Goal: Task Accomplishment & Management: Complete application form

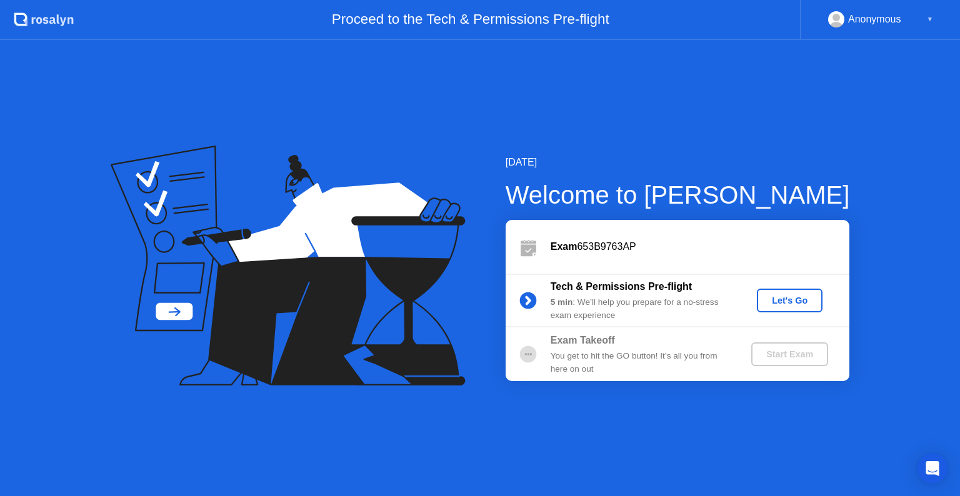
click at [797, 301] on div "Let's Go" at bounding box center [790, 301] width 56 height 10
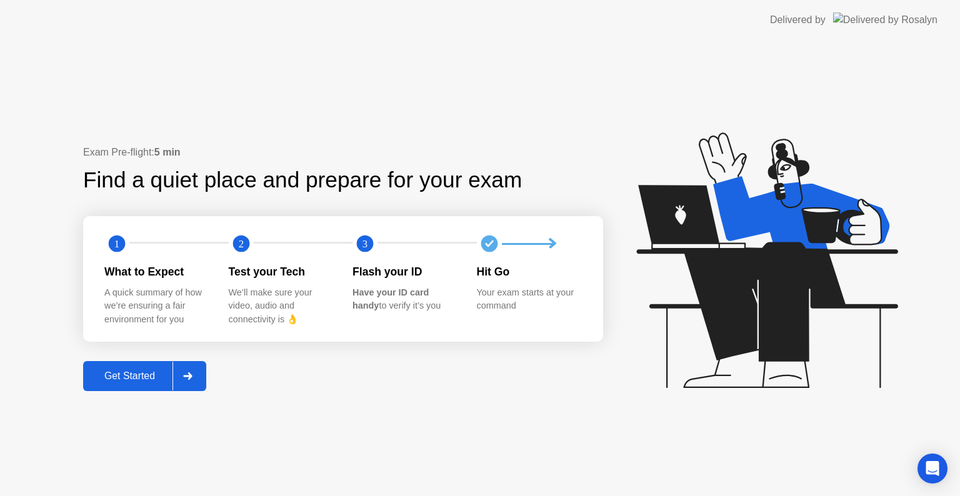
click at [144, 387] on button "Get Started" at bounding box center [144, 376] width 123 height 30
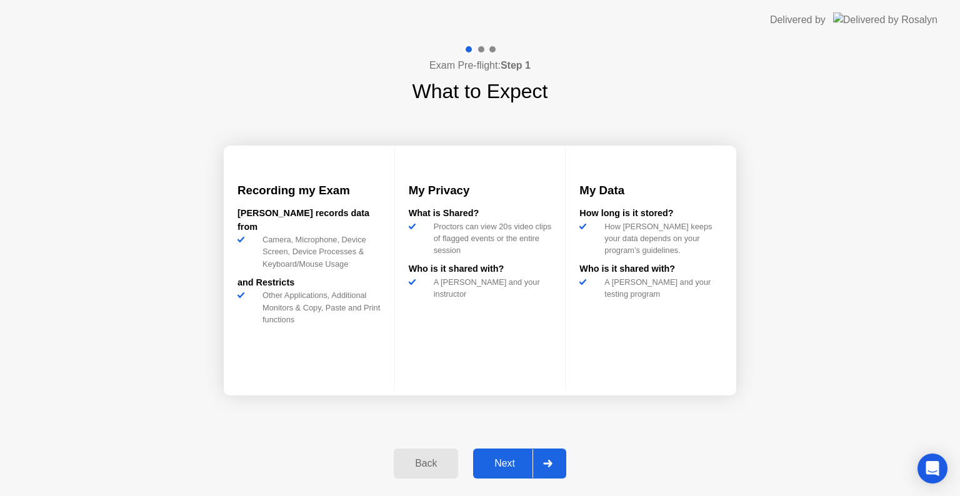
click at [502, 458] on div "Next" at bounding box center [505, 463] width 56 height 11
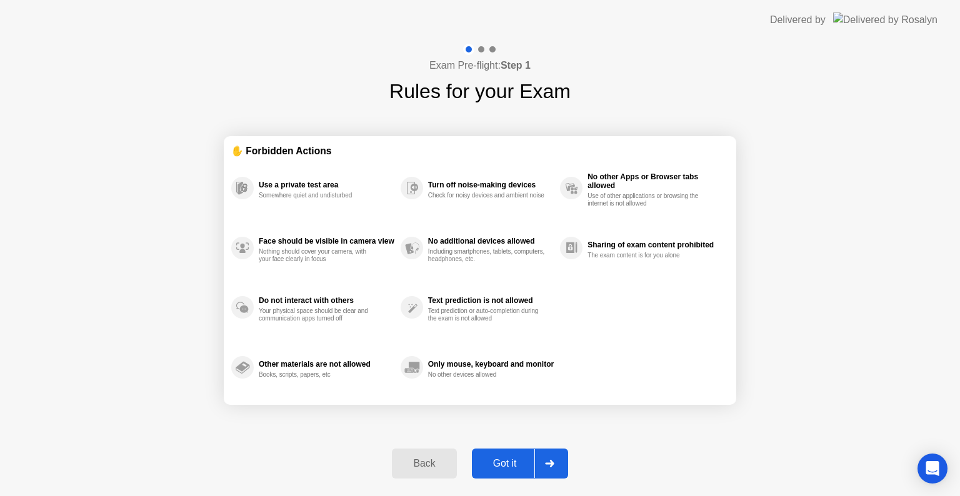
click at [502, 458] on div "Got it" at bounding box center [505, 463] width 59 height 11
select select "**********"
select select "*******"
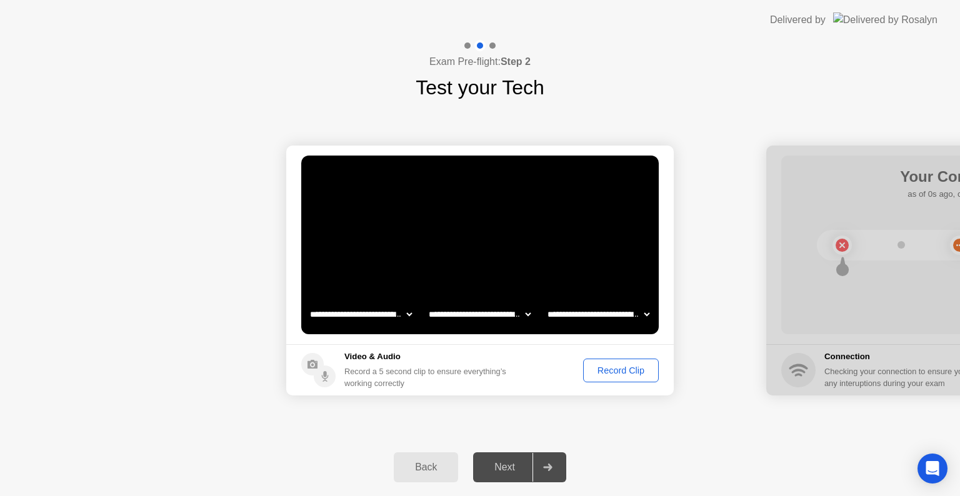
drag, startPoint x: 500, startPoint y: 460, endPoint x: 621, endPoint y: 372, distance: 149.5
click at [621, 372] on div "**********" at bounding box center [480, 268] width 960 height 456
click at [621, 372] on div "Record Clip" at bounding box center [620, 371] width 67 height 10
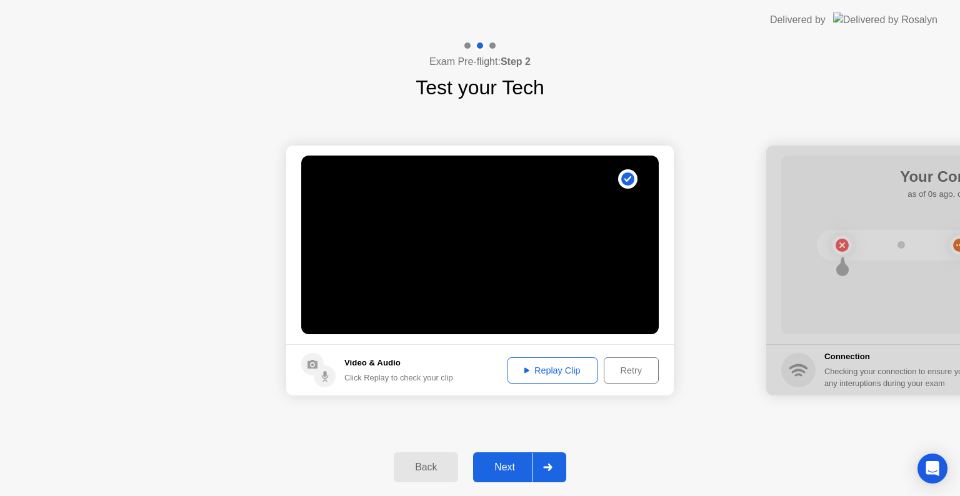
click at [537, 475] on div at bounding box center [547, 467] width 30 height 29
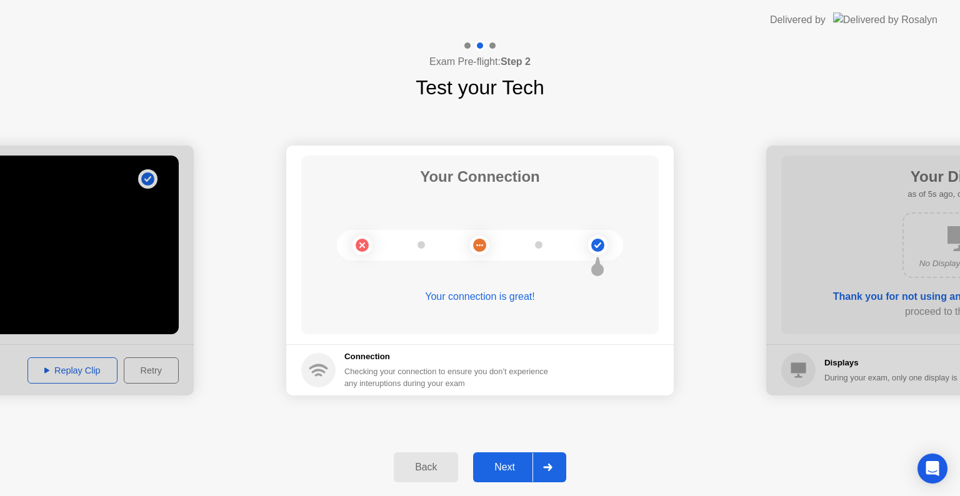
click at [505, 457] on button "Next" at bounding box center [519, 467] width 93 height 30
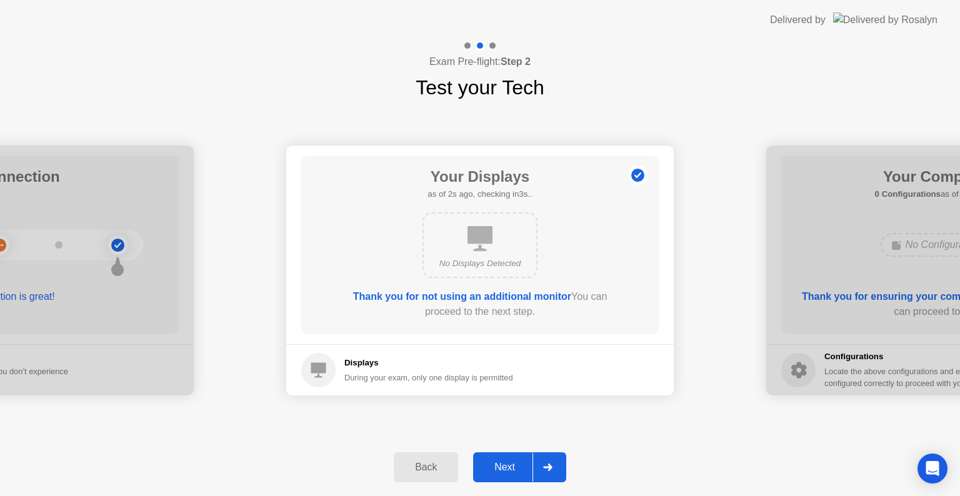
click at [513, 477] on button "Next" at bounding box center [519, 467] width 93 height 30
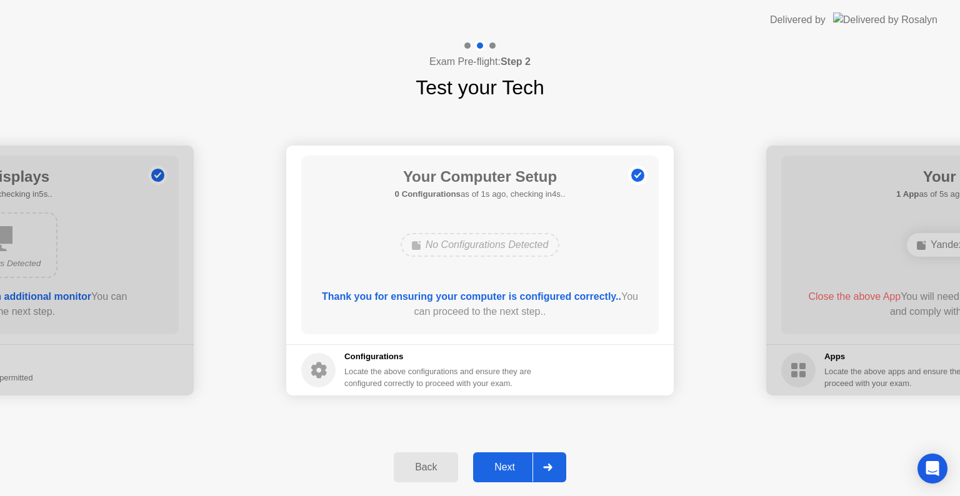
click at [513, 477] on button "Next" at bounding box center [519, 467] width 93 height 30
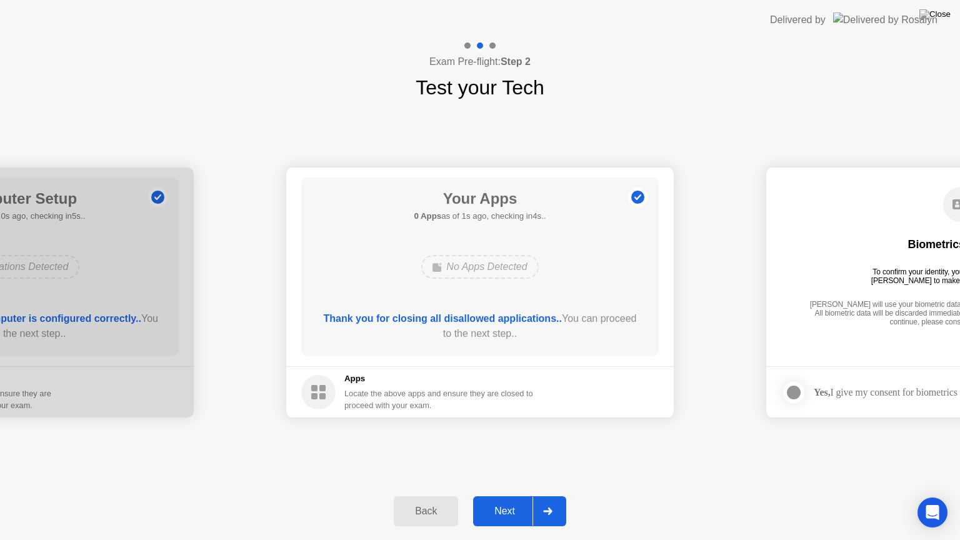
click at [516, 495] on div "Next" at bounding box center [505, 510] width 56 height 11
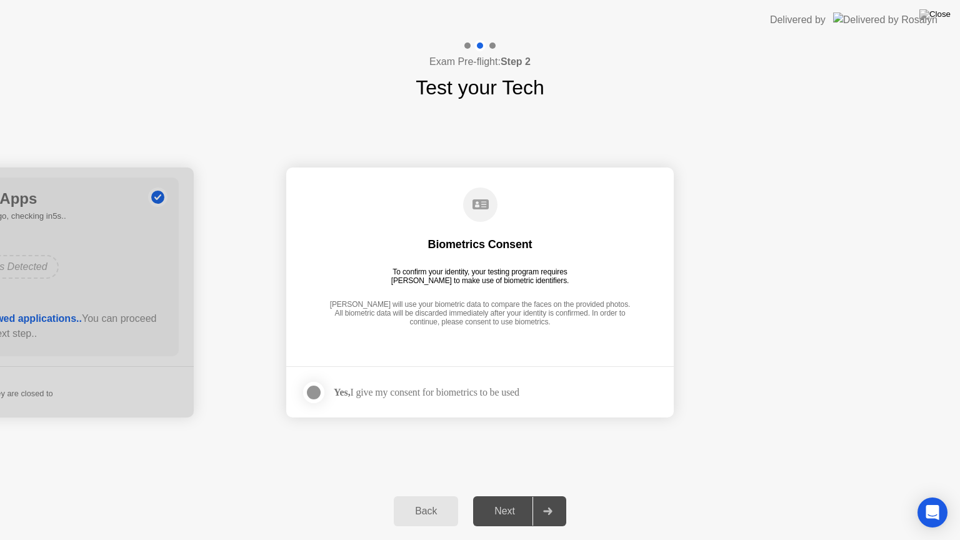
click at [401, 391] on div "Yes, I give my consent for biometrics to be used" at bounding box center [427, 392] width 186 height 12
click at [312, 393] on div at bounding box center [313, 392] width 15 height 15
click at [499, 495] on div "Next" at bounding box center [505, 510] width 56 height 11
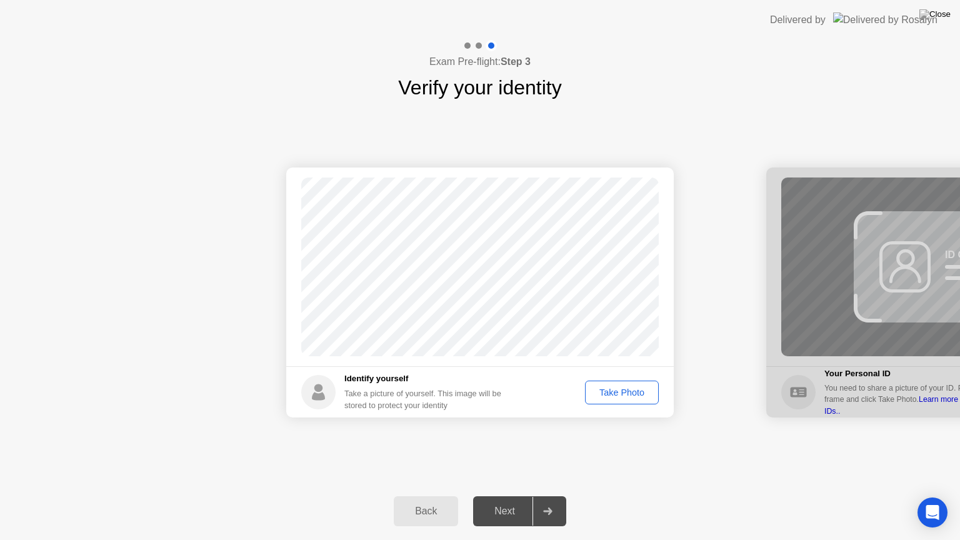
click at [626, 387] on div "Take Photo" at bounding box center [621, 392] width 65 height 10
click at [625, 395] on div "Retake" at bounding box center [629, 392] width 49 height 10
click at [625, 395] on div "Take Photo" at bounding box center [621, 392] width 65 height 10
click at [510, 495] on div "Next" at bounding box center [505, 510] width 56 height 11
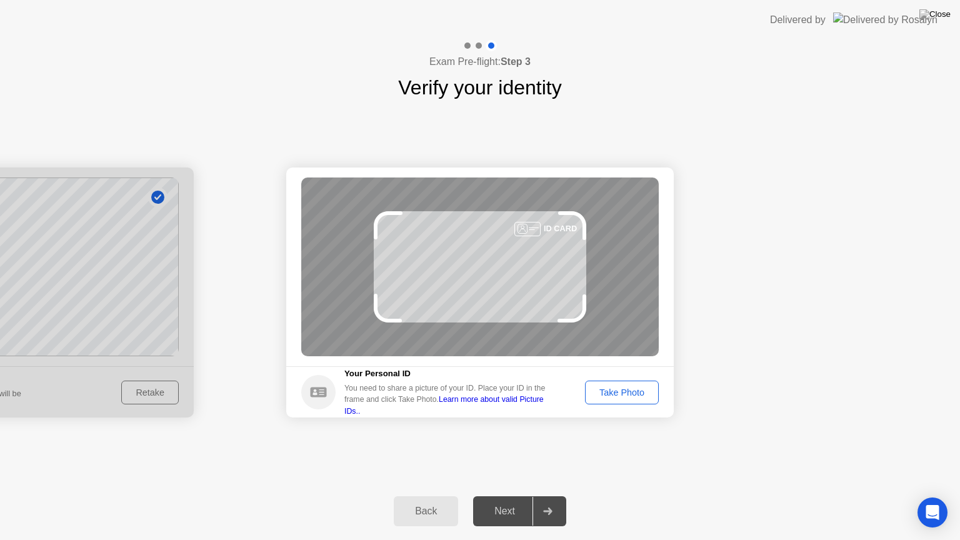
click at [631, 387] on div "Take Photo" at bounding box center [621, 392] width 65 height 10
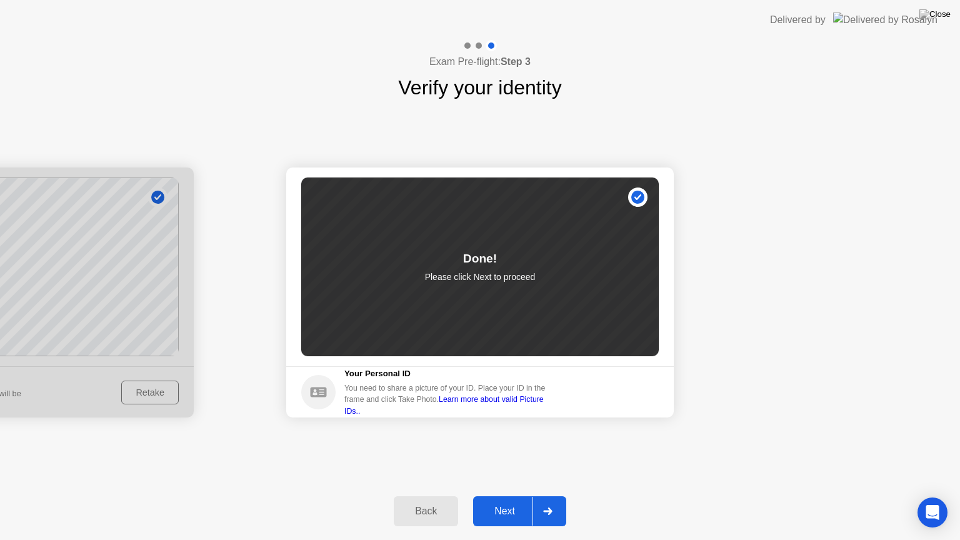
click at [515, 495] on button "Next" at bounding box center [519, 511] width 93 height 30
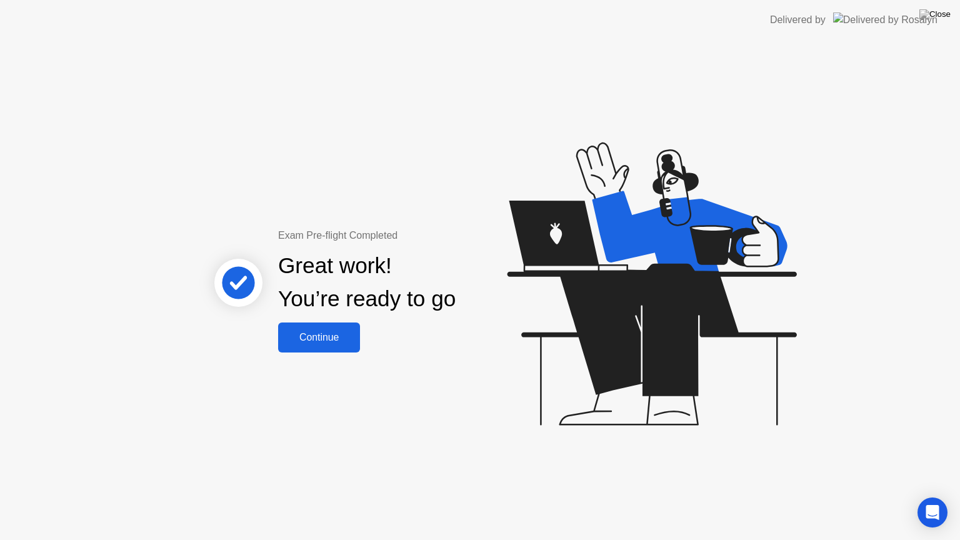
click at [312, 337] on div "Continue" at bounding box center [319, 337] width 74 height 11
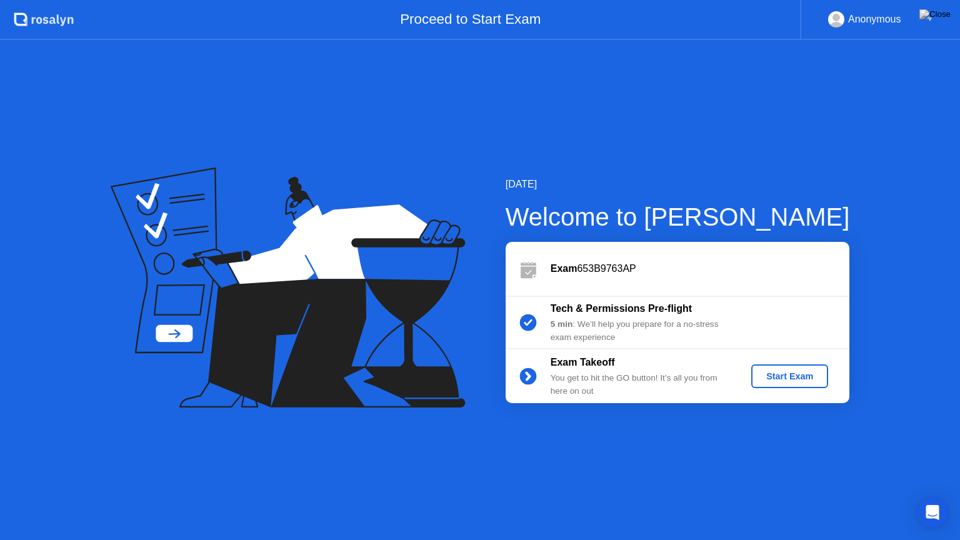
click at [797, 377] on div "Start Exam" at bounding box center [789, 376] width 67 height 10
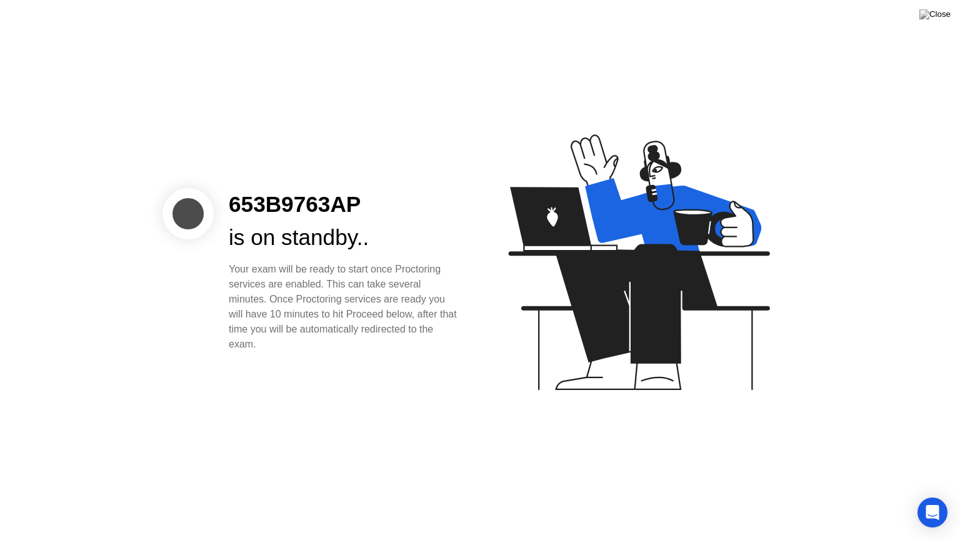
click at [272, 246] on div "is on standby.." at bounding box center [344, 237] width 231 height 33
click at [195, 222] on div at bounding box center [187, 213] width 51 height 51
click at [937, 495] on icon "Open Intercom Messenger" at bounding box center [932, 512] width 14 height 16
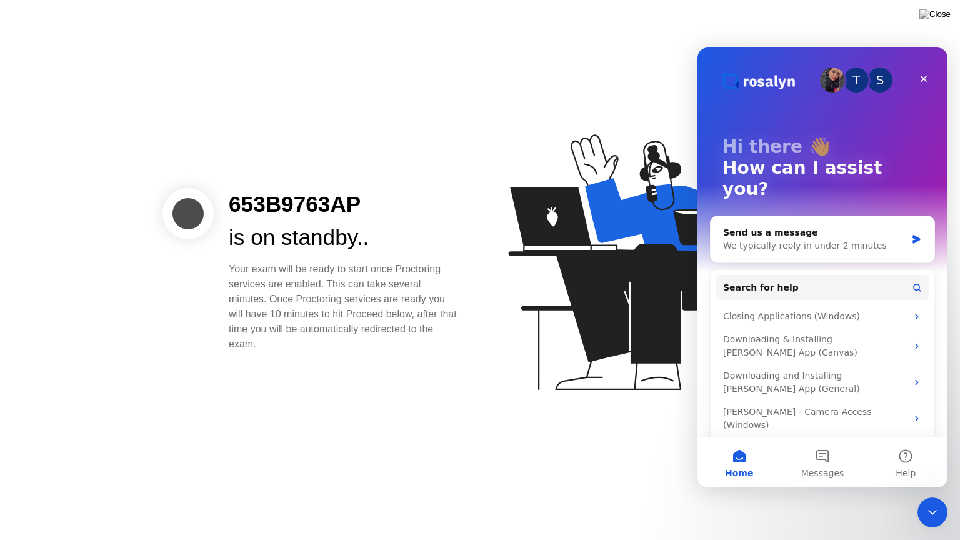
click at [930, 495] on icon "Close Intercom Messenger" at bounding box center [932, 512] width 15 height 15
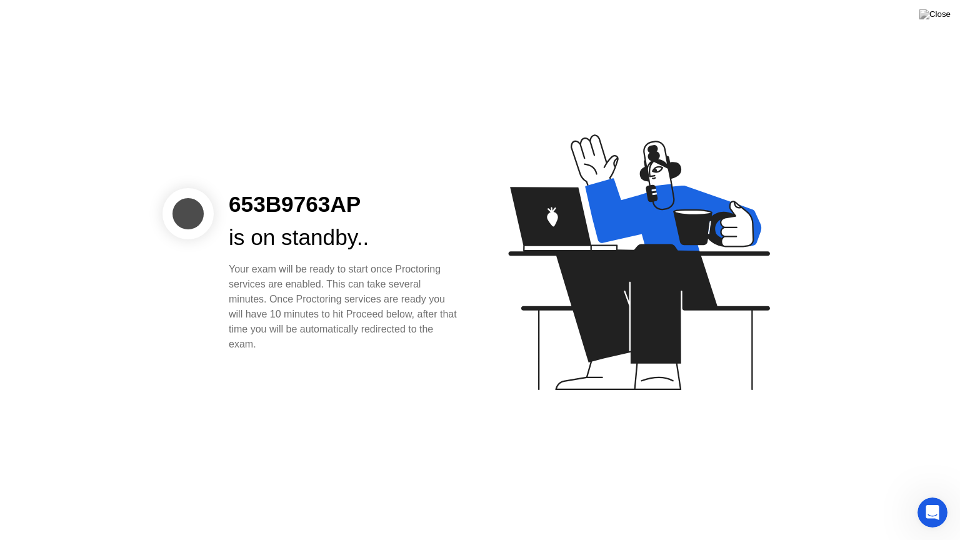
click at [277, 244] on div "is on standby.." at bounding box center [344, 237] width 231 height 33
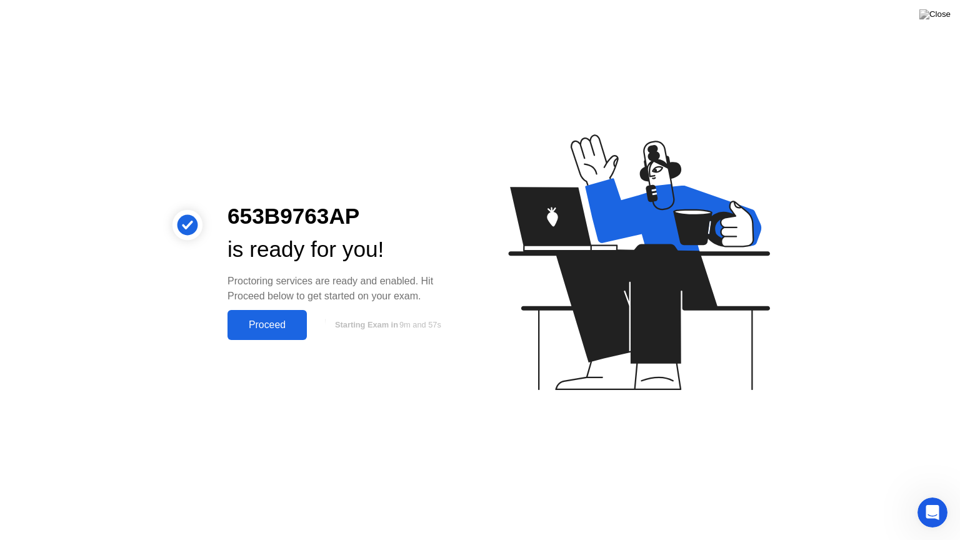
click at [263, 327] on div "Proceed" at bounding box center [267, 324] width 72 height 11
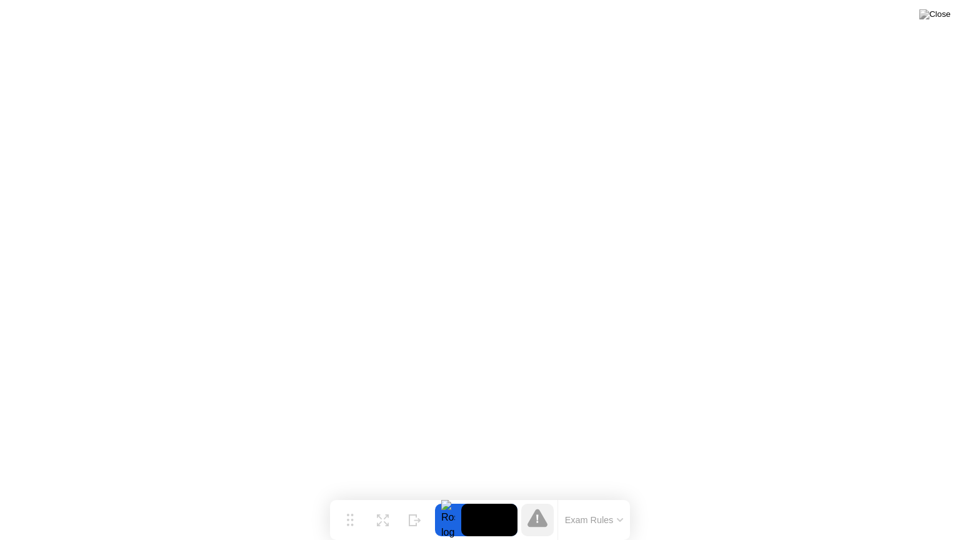
click at [612, 495] on button "Exam Rules" at bounding box center [594, 519] width 66 height 11
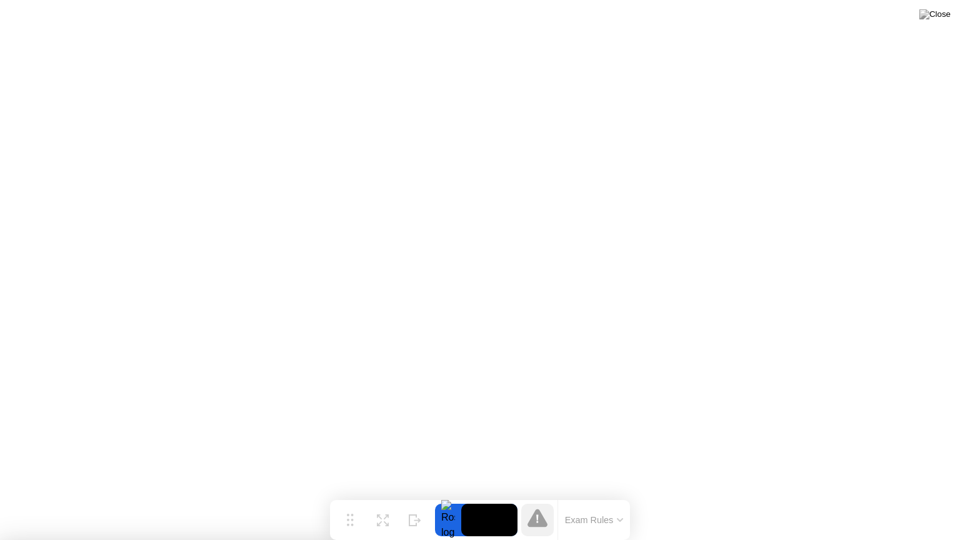
click at [942, 12] on img at bounding box center [934, 14] width 31 height 10
click at [356, 495] on div "Move" at bounding box center [350, 529] width 16 height 7
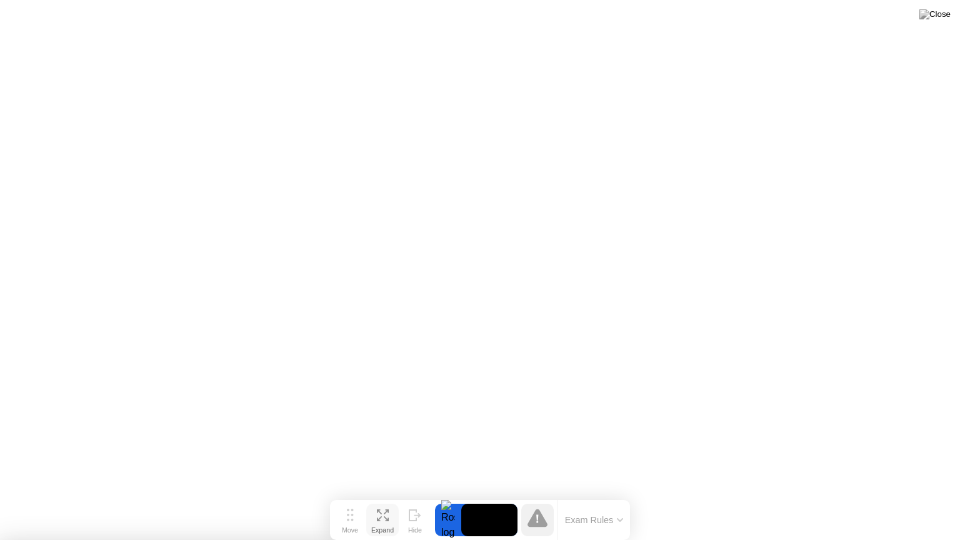
click at [395, 495] on button "Expand" at bounding box center [382, 520] width 32 height 32
